Goal: Contribute content: Add original content to the website for others to see

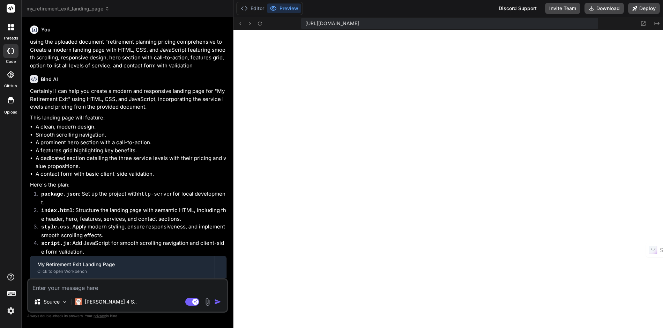
scroll to position [239, 0]
click at [46, 11] on span "my_retirement_exit_landing_page" at bounding box center [68, 8] width 83 height 7
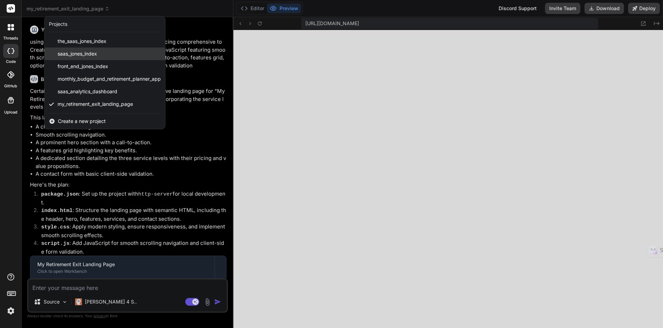
click at [68, 56] on span "saas_jones_index" at bounding box center [77, 53] width 39 height 7
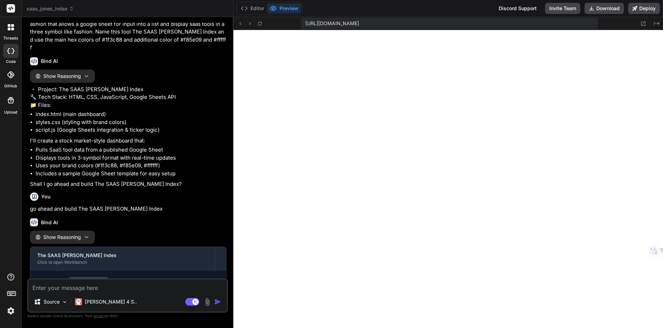
scroll to position [0, 0]
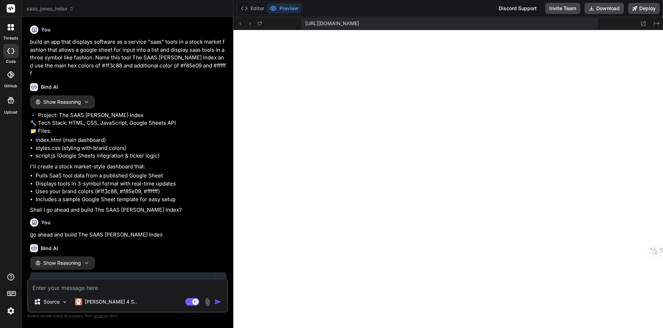
click at [12, 28] on icon at bounding box center [12, 29] width 3 height 3
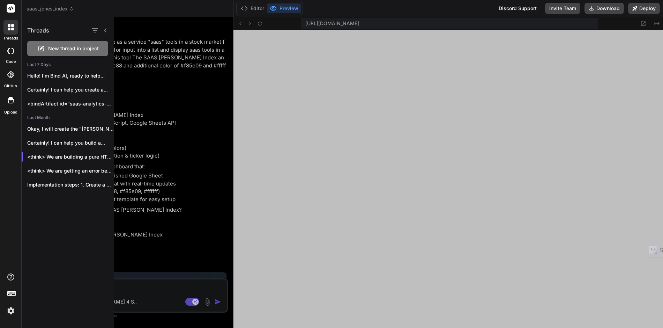
click at [65, 49] on span "New thread in project" at bounding box center [73, 48] width 51 height 7
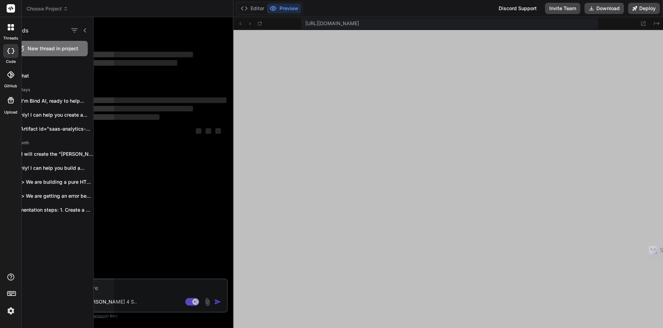
type textarea "x"
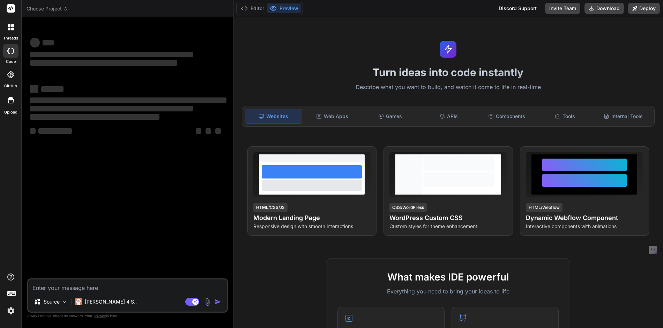
scroll to position [643, 0]
click at [105, 287] on textarea at bounding box center [127, 285] width 199 height 13
paste textarea "build an app that displays software as a service "saas" tools in a stock market…"
type textarea "build an app that displays software as a service "saas" tools in a stock market…"
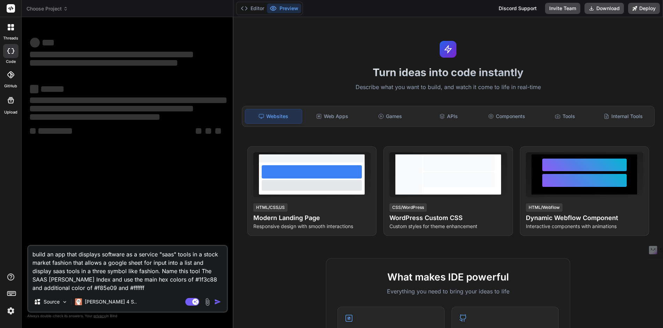
type textarea "x"
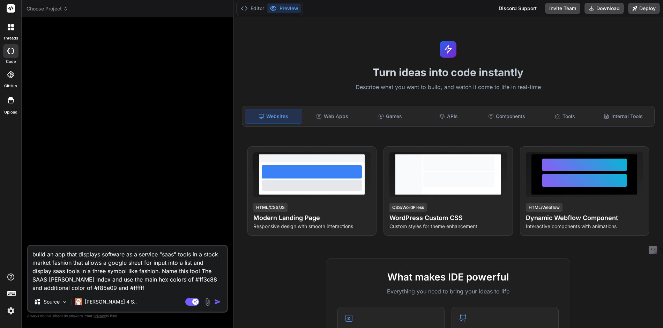
type textarea "build an app that displays software as a service "saas" tools in a stock market…"
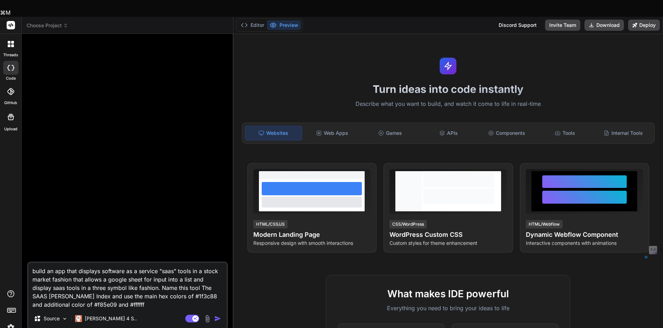
drag, startPoint x: 33, startPoint y: 254, endPoint x: 135, endPoint y: 288, distance: 107.4
click at [135, 288] on textarea "build an app that displays software as a service "saas" tools in a stock market…" at bounding box center [127, 285] width 199 height 46
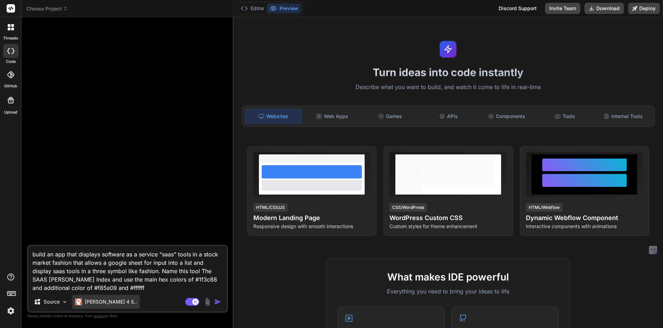
click at [101, 301] on p "[PERSON_NAME] 4 S.." at bounding box center [111, 301] width 52 height 7
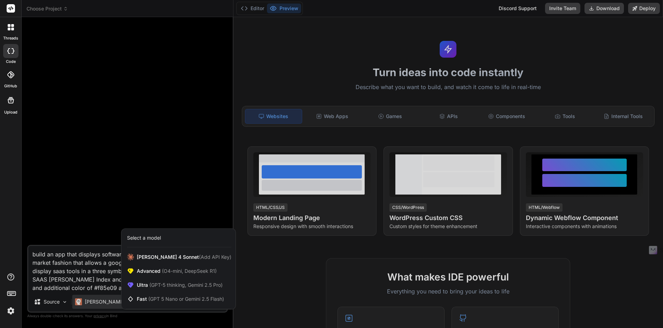
click at [101, 301] on div at bounding box center [331, 164] width 663 height 328
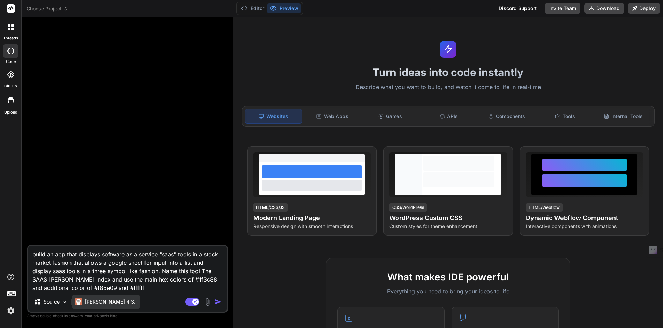
click at [101, 300] on p "[PERSON_NAME] 4 S.." at bounding box center [111, 301] width 52 height 7
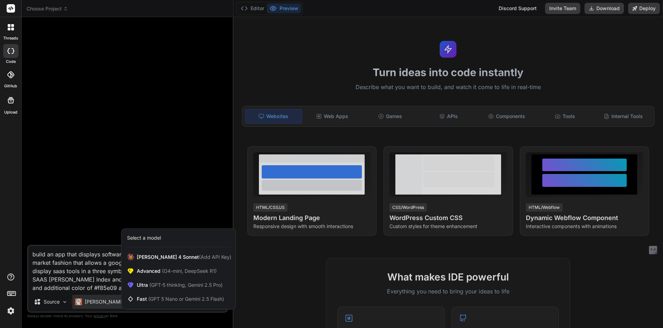
click at [101, 300] on div at bounding box center [331, 164] width 663 height 328
type textarea "x"
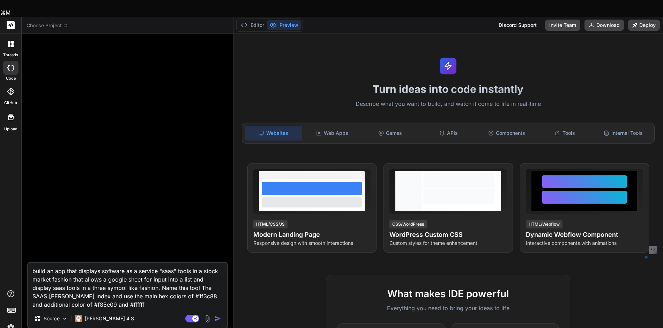
drag, startPoint x: 136, startPoint y: 289, endPoint x: 30, endPoint y: 251, distance: 113.1
click at [30, 262] on textarea "build an app that displays software as a service "saas" tools in a stock market…" at bounding box center [127, 285] width 199 height 46
type textarea "x"
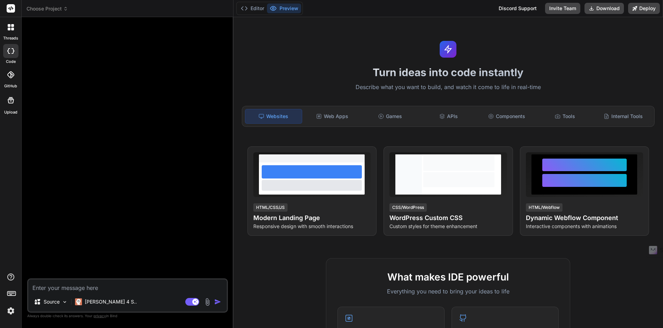
paste textarea "Build an application called "The SAAS [PERSON_NAME] Index" that displays softwa…"
type textarea "Build an application called "The SAAS [PERSON_NAME] Index" that displays softwa…"
type textarea "x"
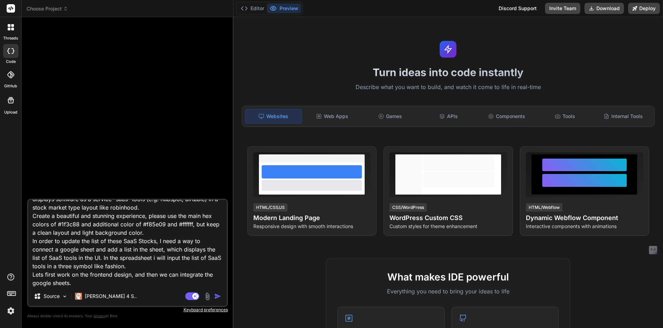
type textarea "Build an application called "The SAAS [PERSON_NAME] Index" that displays softwa…"
click at [218, 297] on img "button" at bounding box center [217, 295] width 7 height 7
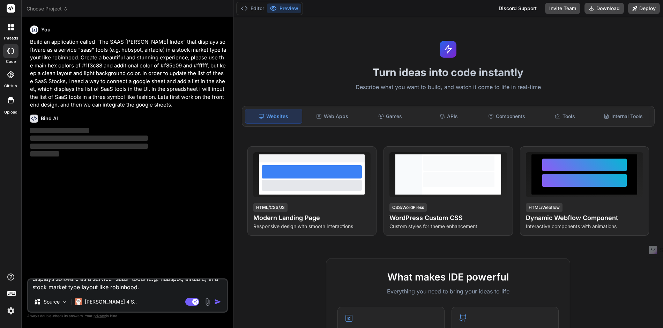
scroll to position [0, 0]
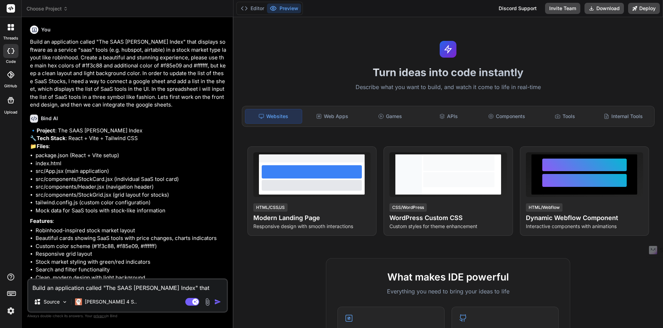
type textarea "x"
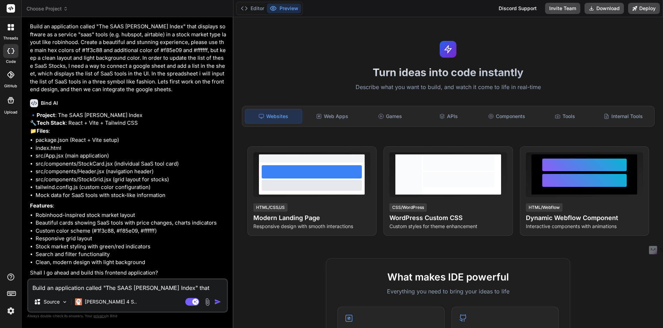
scroll to position [31, 0]
click at [154, 282] on textarea "Build an application called "The SAAS [PERSON_NAME] Index" that displays softwa…" at bounding box center [127, 285] width 199 height 13
type textarea "y"
type textarea "x"
type textarea "ye"
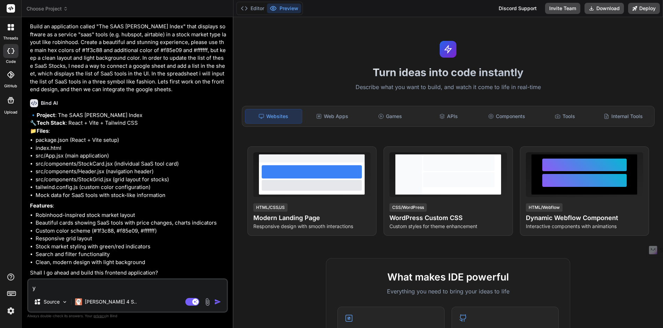
type textarea "x"
type textarea "yes"
type textarea "x"
type textarea "yes"
type textarea "x"
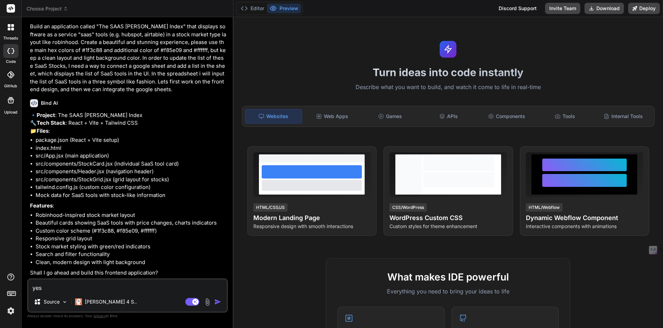
type textarea "yes g"
type textarea "x"
type textarea "yes go"
type textarea "x"
type textarea "yes go"
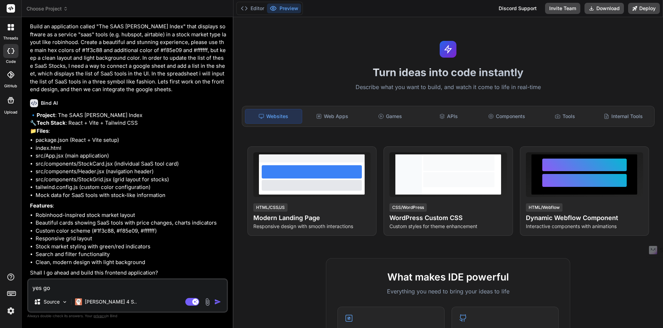
type textarea "x"
type textarea "yes go a"
type textarea "x"
type textarea "yes go ah"
type textarea "x"
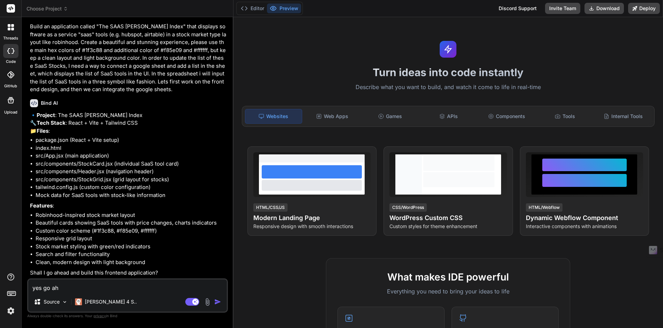
type textarea "yes go ahe"
type textarea "x"
type textarea "yes go ahea"
type textarea "x"
type textarea "yes go ahead"
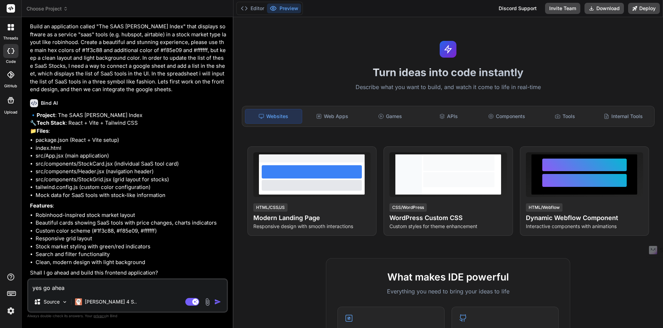
type textarea "x"
type textarea "yes go ahead"
type textarea "x"
type textarea "yes go ahead b"
type textarea "x"
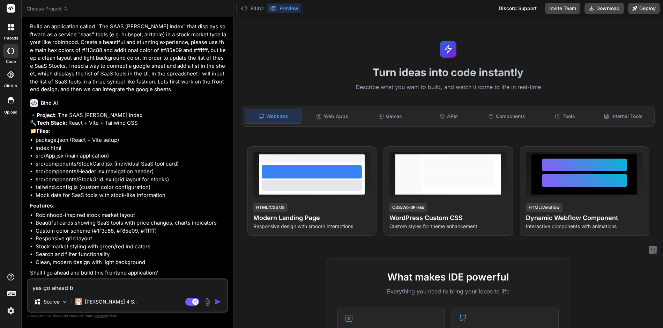
type textarea "yes go ahead bu"
type textarea "x"
type textarea "yes go ahead [PERSON_NAME]"
type textarea "x"
type textarea "yes go ahead buil"
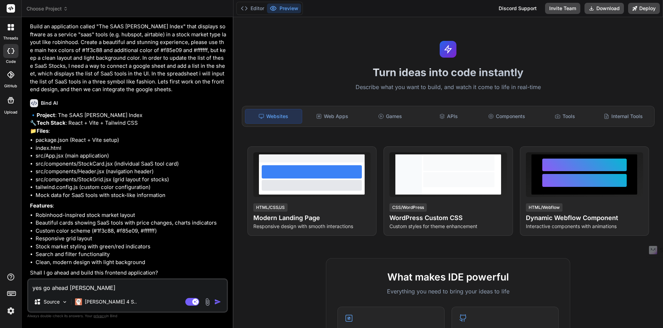
type textarea "x"
type textarea "yes go ahead build"
type textarea "x"
type textarea "yes go ahead buil"
type textarea "x"
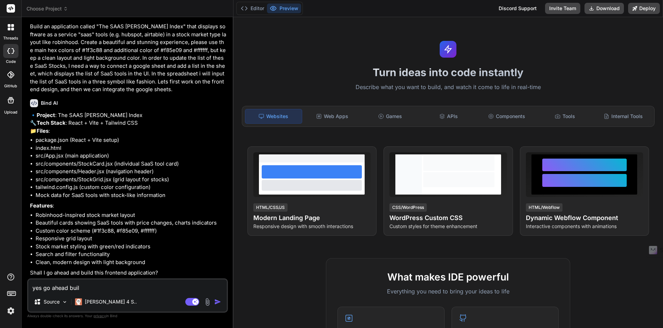
type textarea "yes go ahead [PERSON_NAME]"
type textarea "x"
type textarea "yes go ahead bu"
type textarea "x"
type textarea "yes go ahead b"
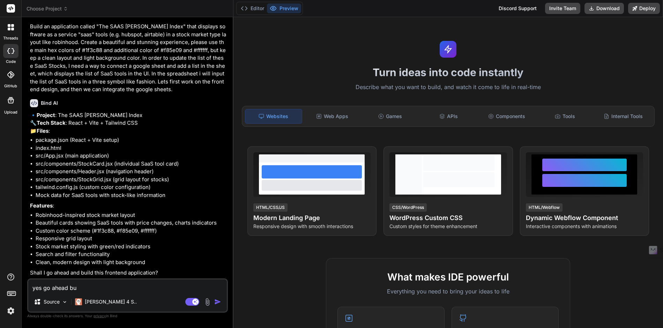
type textarea "x"
type textarea "yes go ahead"
type textarea "x"
type textarea "yes go ahead a"
type textarea "x"
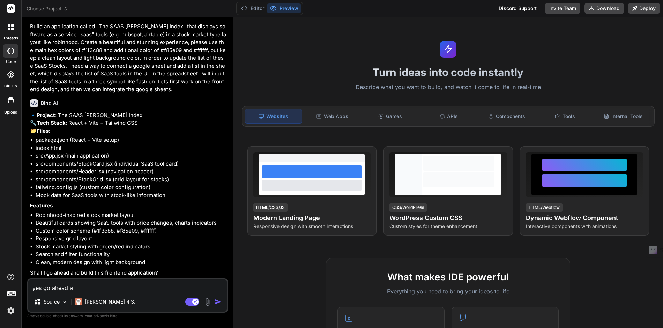
type textarea "yes go ahead an"
type textarea "x"
type textarea "yes go ahead and"
type textarea "x"
type textarea "yes go ahead and"
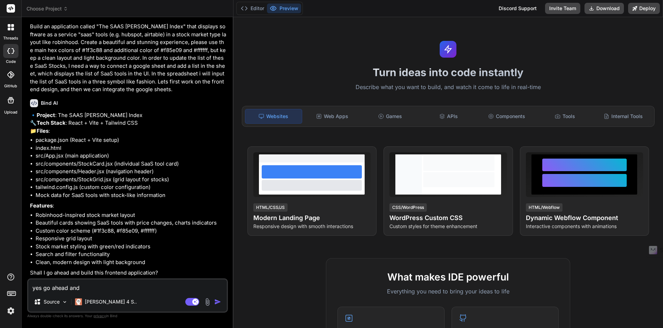
type textarea "x"
type textarea "yes go ahead and b"
type textarea "x"
type textarea "yes go ahead and bu"
type textarea "x"
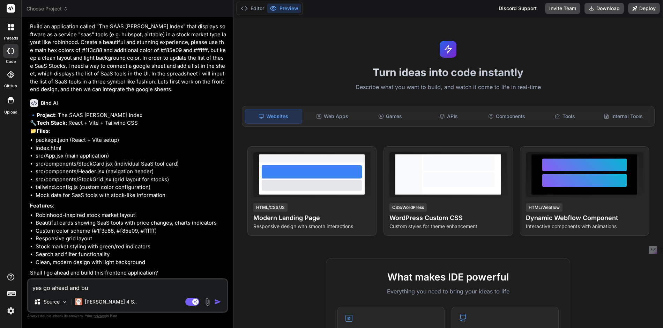
type textarea "yes go ahead and [PERSON_NAME]"
type textarea "x"
type textarea "yes go ahead and buil"
type textarea "x"
type textarea "yes go ahead and build"
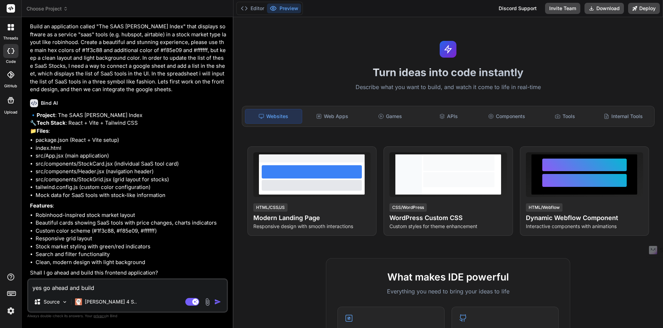
type textarea "x"
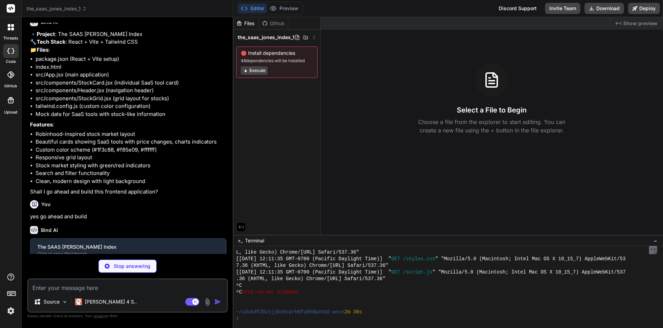
scroll to position [103, 0]
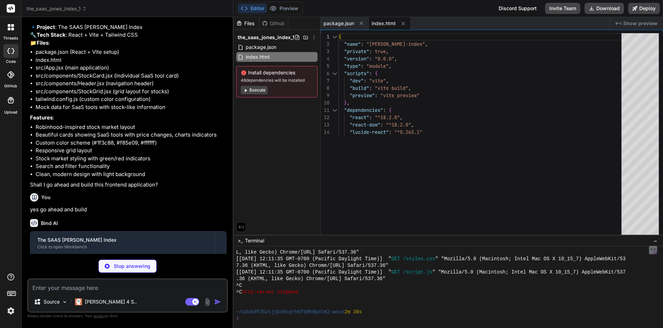
type textarea "x"
type textarea "<script type="module" src="/src/main.jsx"></script> </body> </html>"
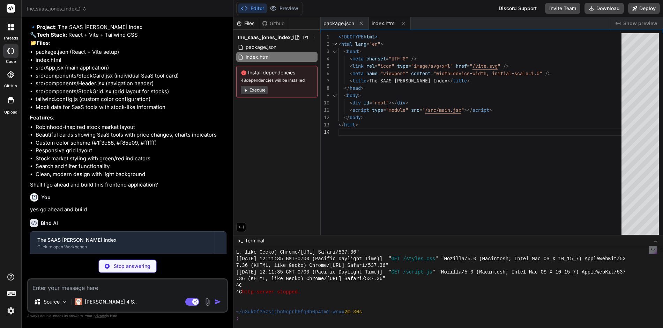
type textarea "x"
type textarea "'saas-orange': '#f85e09', 'saas-white': '#ffffff', }, }, }, plugins: [], }"
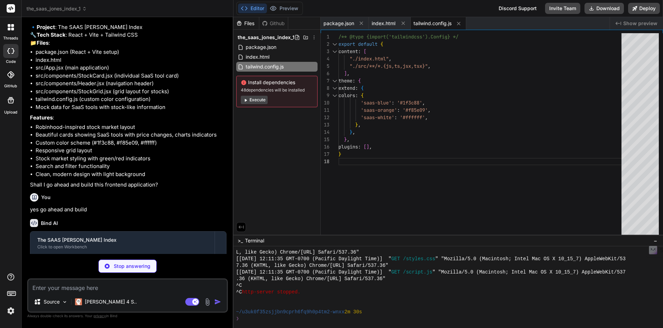
type textarea "x"
type textarea "export default { plugins: { tailwindcss: {}, autoprefixer: {}, }, }"
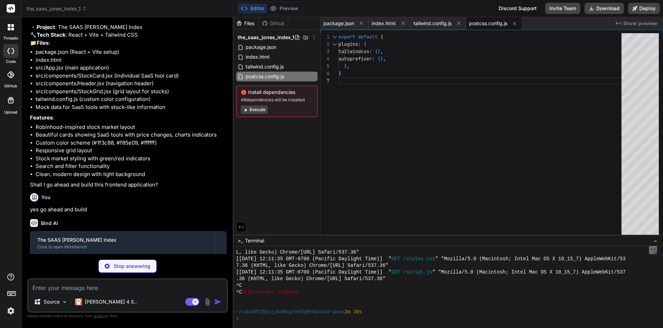
type textarea "x"
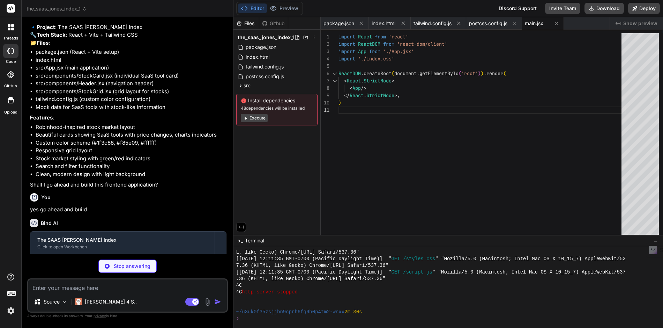
type textarea "x"
type textarea "}"
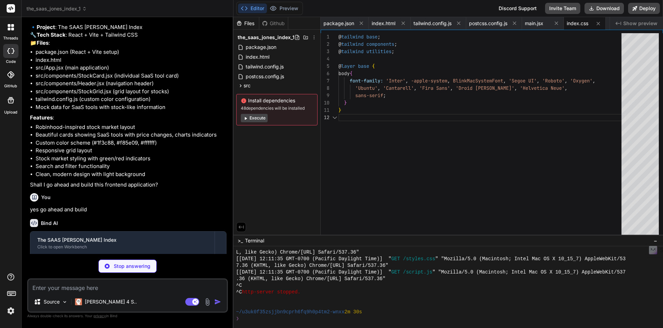
scroll to position [7, 0]
type textarea "x"
type textarea "); } export default App;"
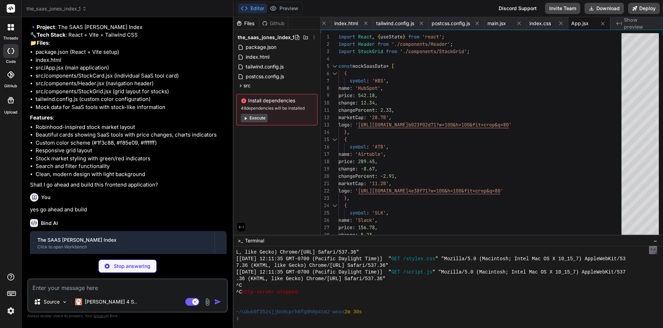
type textarea "x"
type textarea "); }; export default Header;"
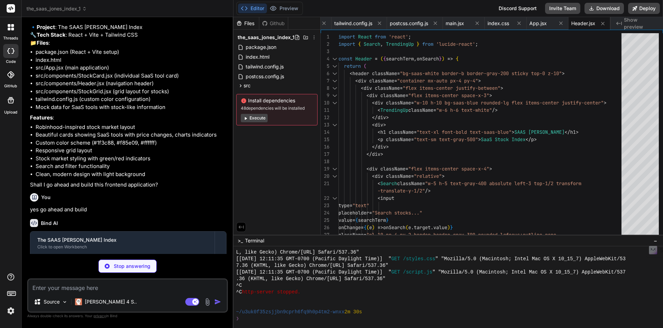
type textarea "x"
type textarea "); }; export default StockGrid;"
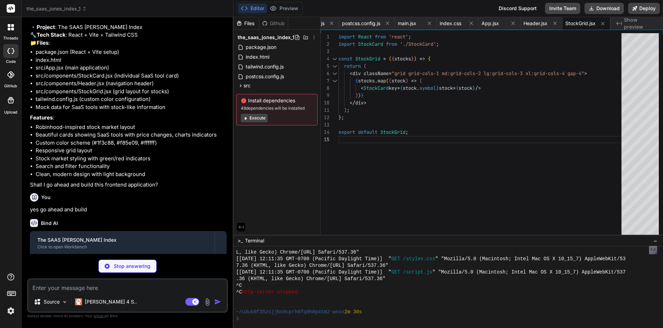
type textarea "x"
type textarea "</div> </div> </div> </div> ); }; export default StockCard;"
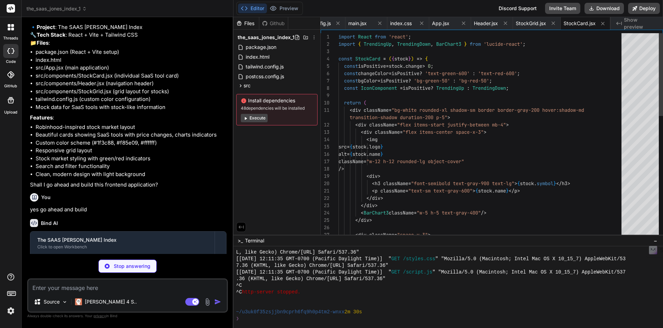
type textarea "x"
type textarea "import { defineConfig } from 'vite' import react from '@vitejs/plugin-react' ex…"
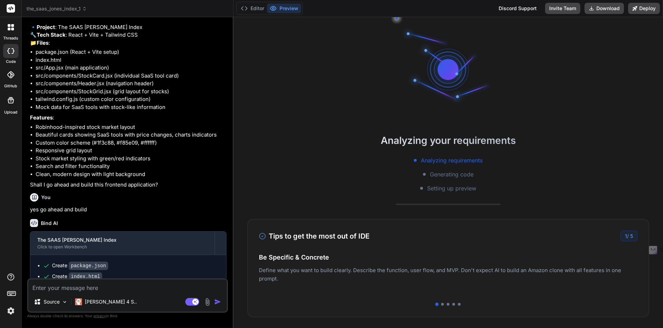
scroll to position [723, 0]
type textarea "x"
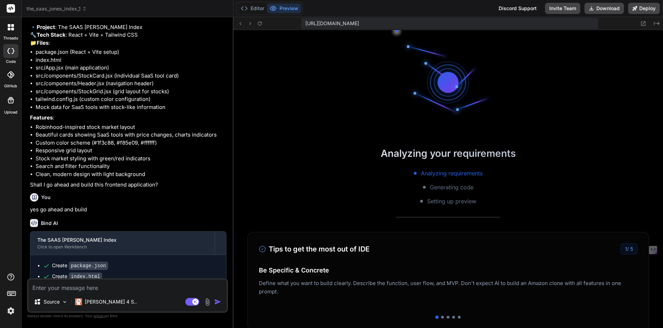
scroll to position [889, 0]
